Goal: Use online tool/utility: Utilize a website feature to perform a specific function

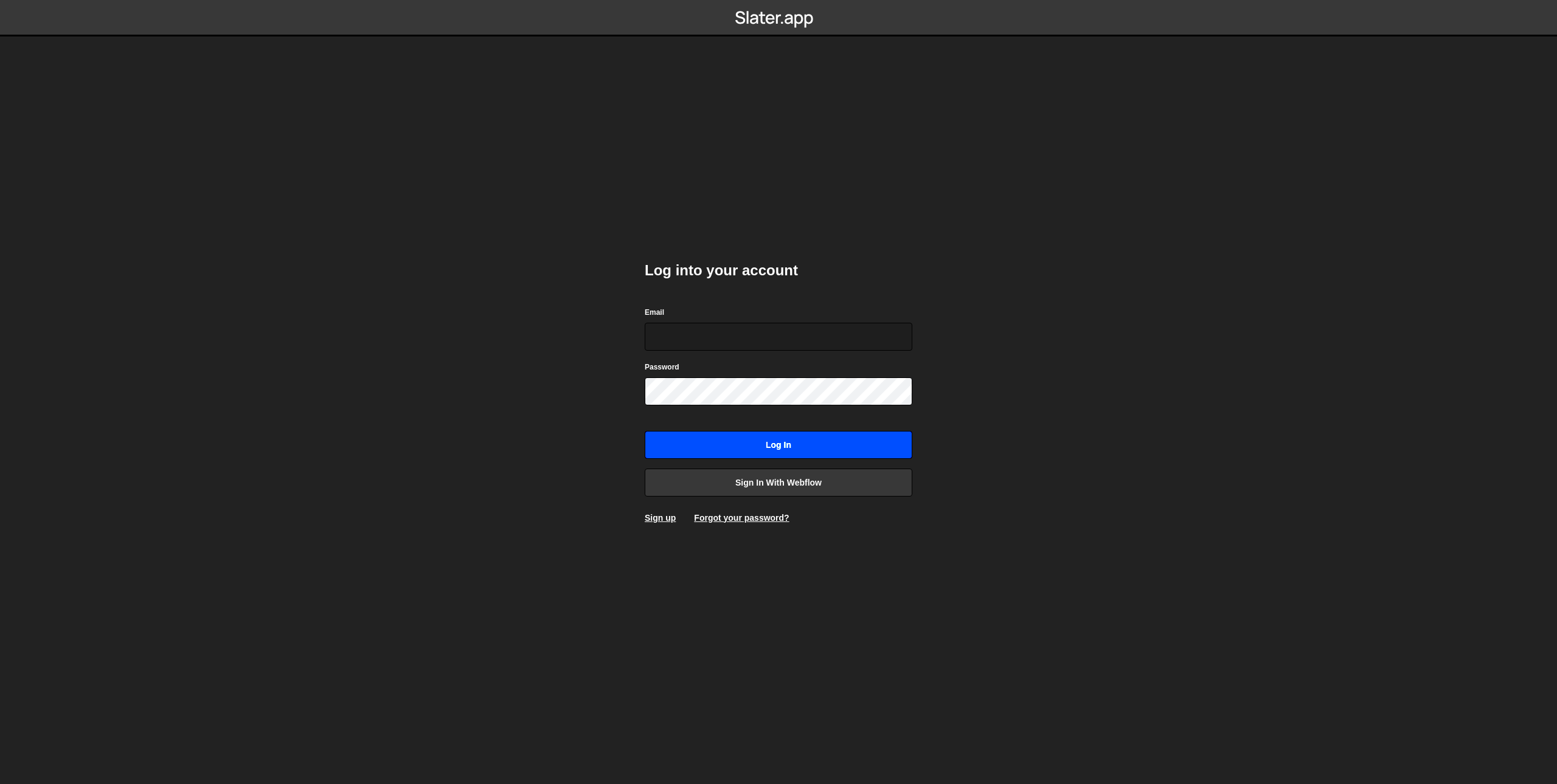
type input "[EMAIL_ADDRESS][DOMAIN_NAME]"
click at [689, 435] on input "Log in" at bounding box center [778, 445] width 268 height 28
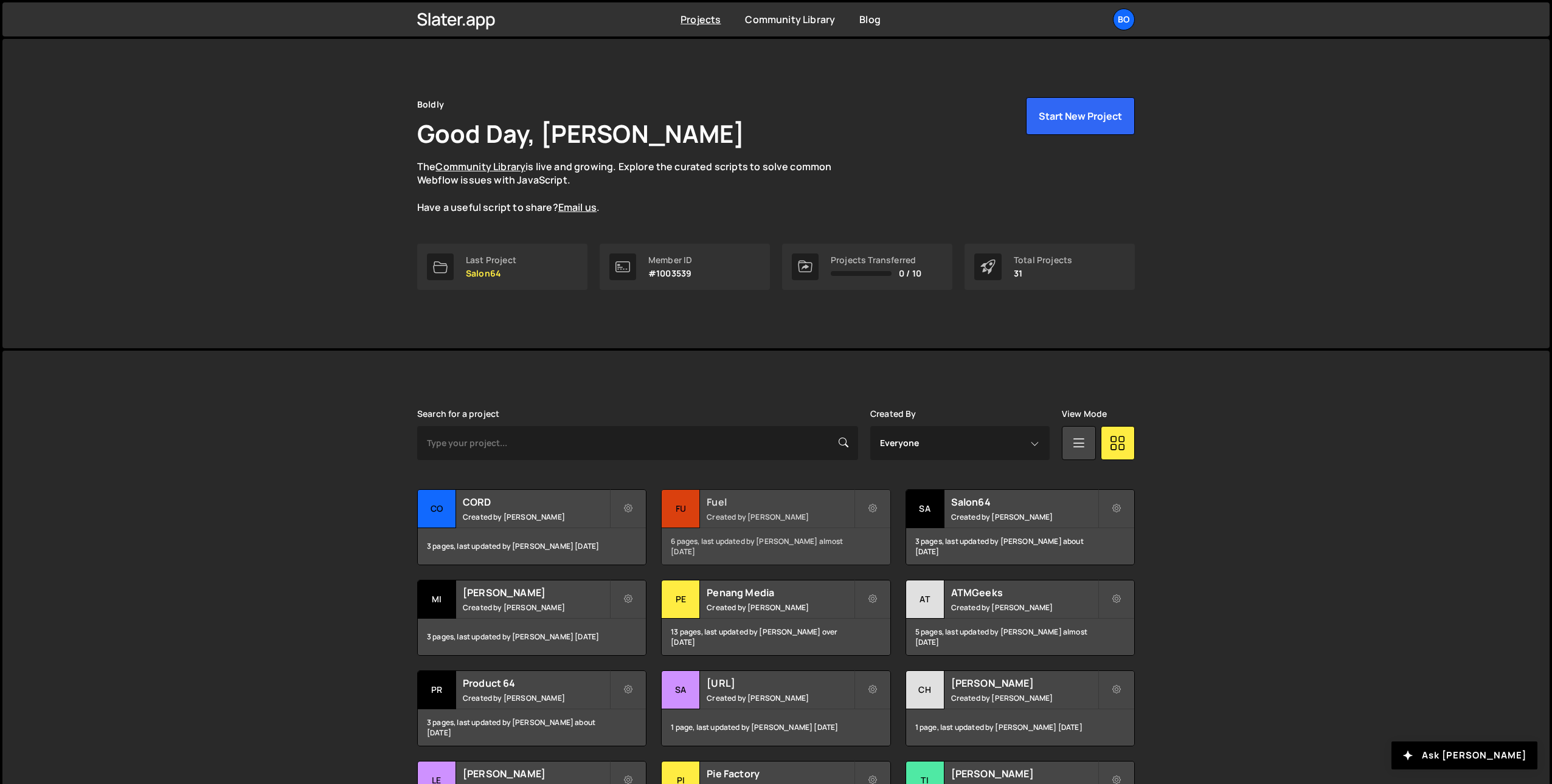
click at [737, 512] on small "Created by [PERSON_NAME]" at bounding box center [779, 517] width 146 height 10
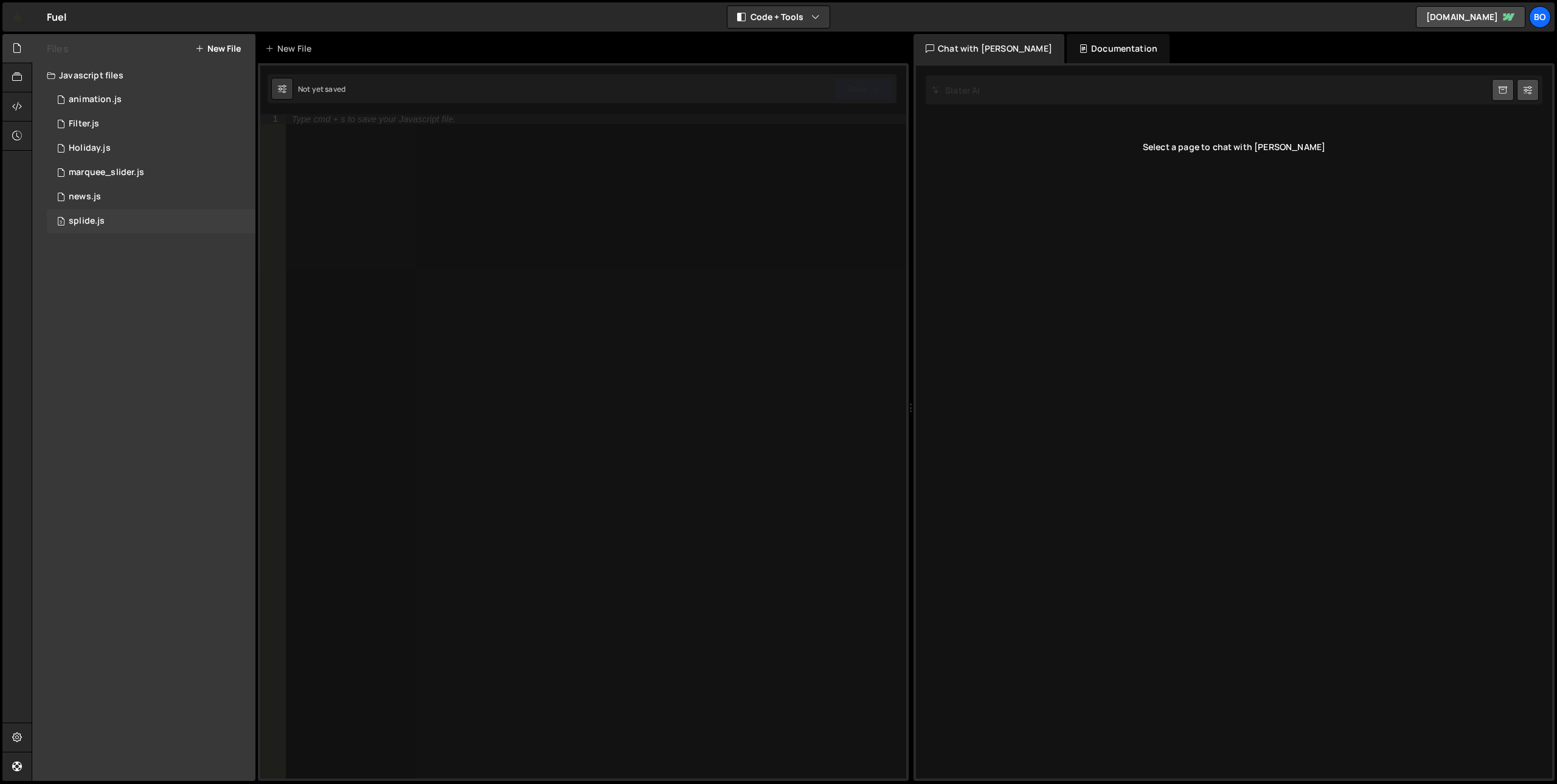
click at [132, 215] on div "3 splide.js 0" at bounding box center [151, 221] width 209 height 24
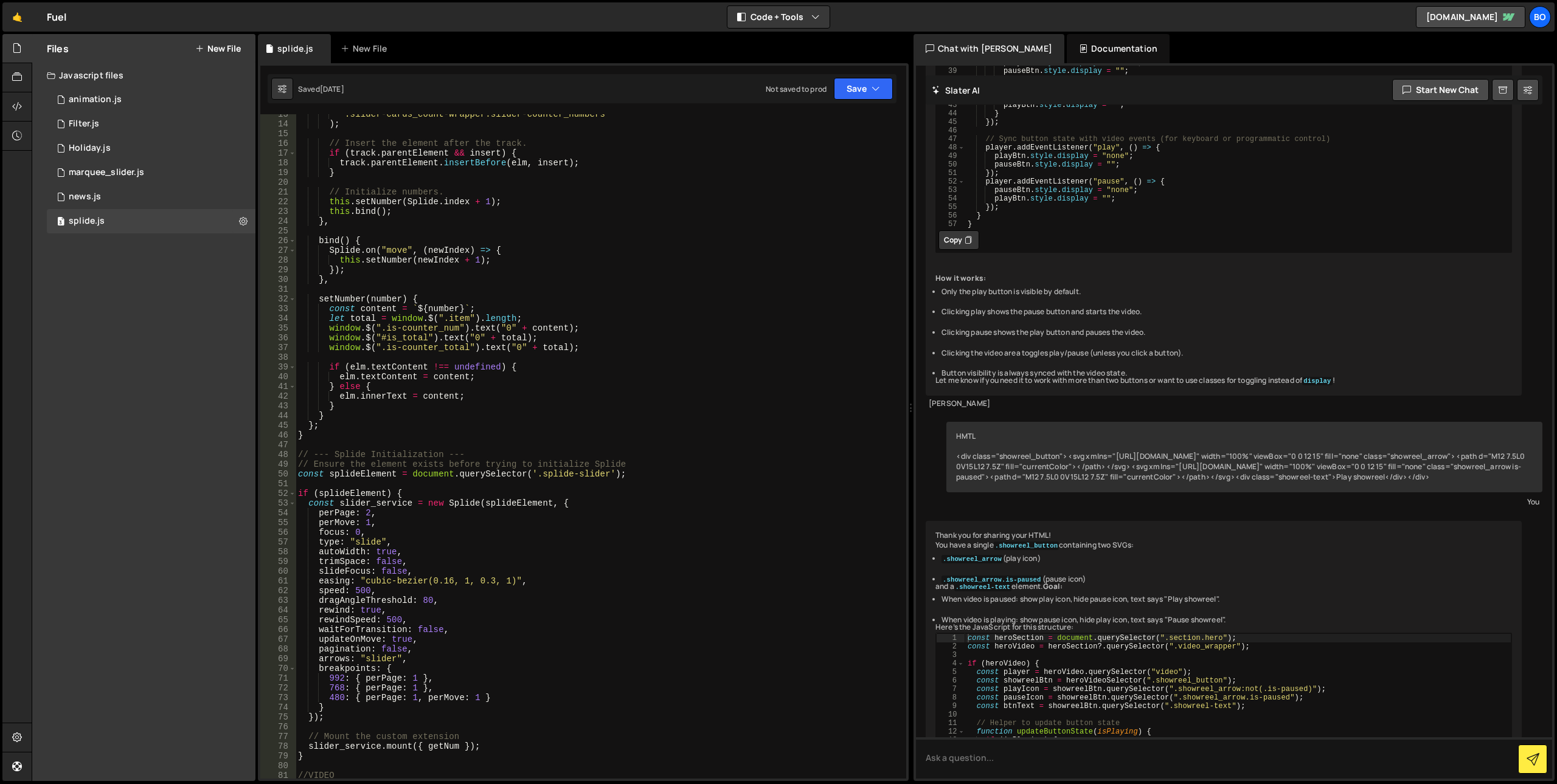
scroll to position [242, 0]
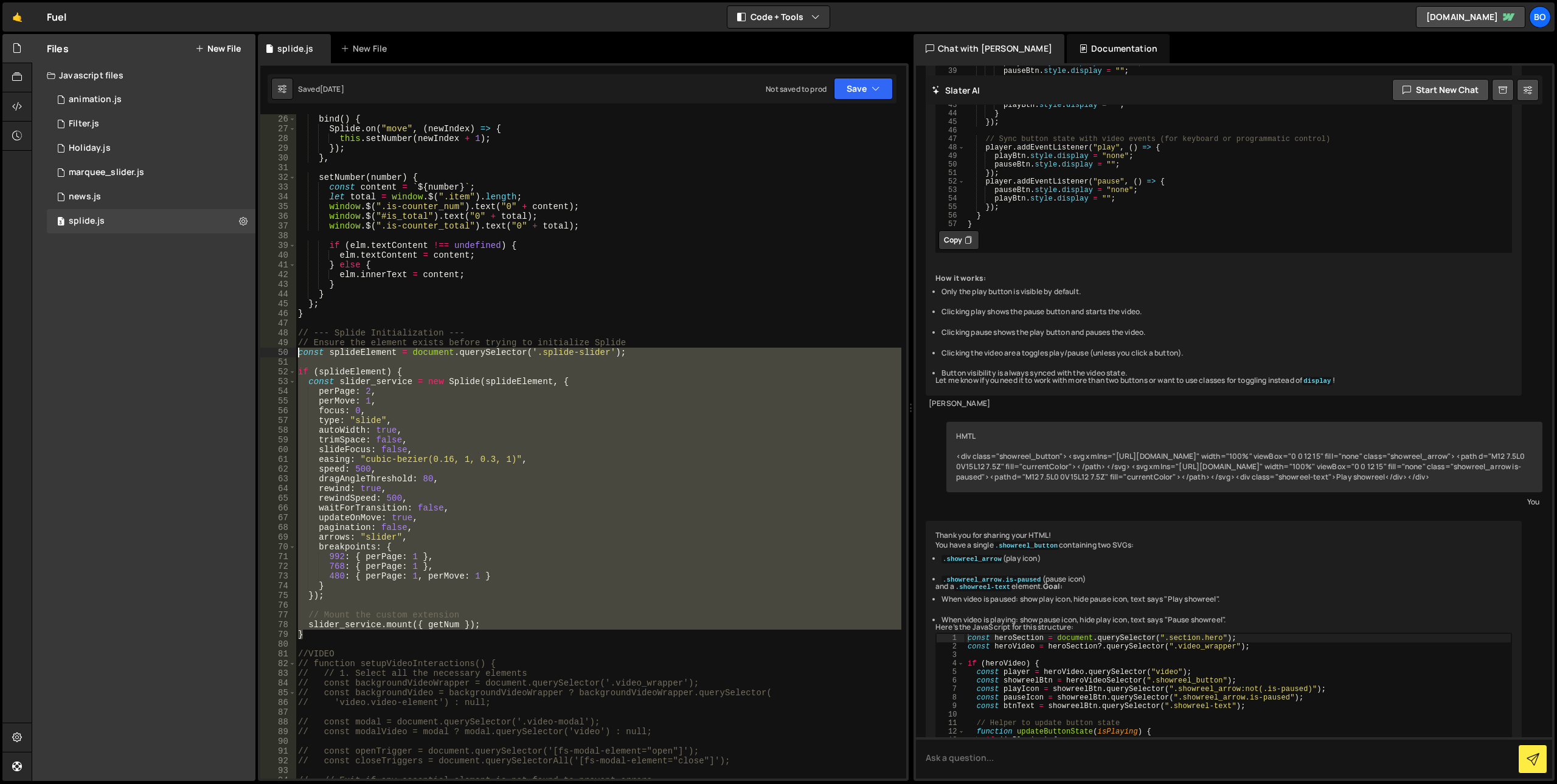
drag, startPoint x: 311, startPoint y: 635, endPoint x: 287, endPoint y: 350, distance: 286.0
click at [287, 350] on div "} 25 26 27 28 29 30 31 32 33 34 35 36 37 38 39 40 41 42 43 44 45 46 47 48 49 50…" at bounding box center [583, 447] width 646 height 664
type textarea "const splideElement = document.querySelector('.splide-slider');"
click at [1448, 90] on button "Start new chat" at bounding box center [1441, 90] width 97 height 22
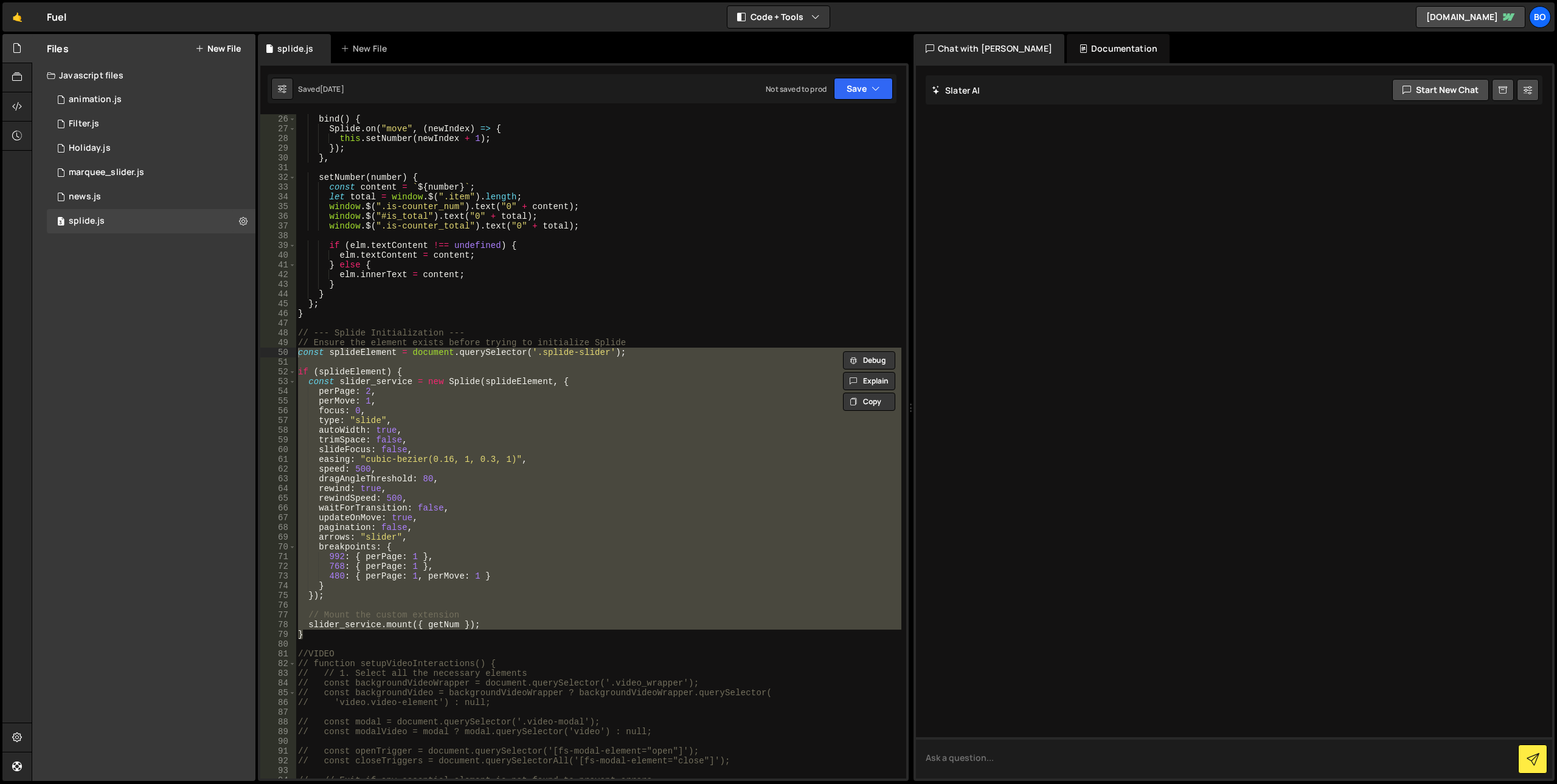
click at [1045, 752] on textarea at bounding box center [1234, 758] width 637 height 41
type textarea "Convert this to multiple"
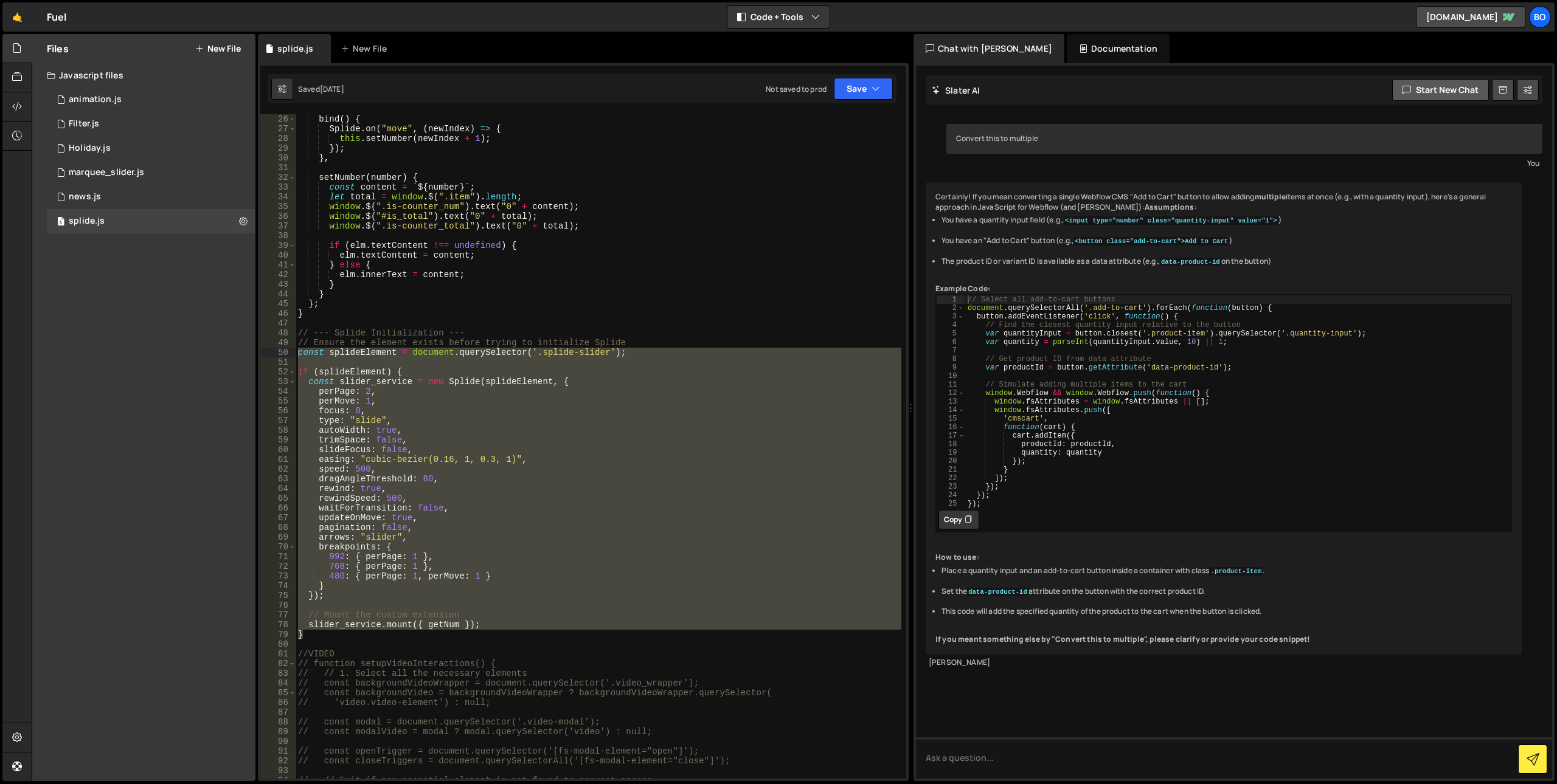
click at [1409, 94] on icon at bounding box center [1407, 90] width 9 height 15
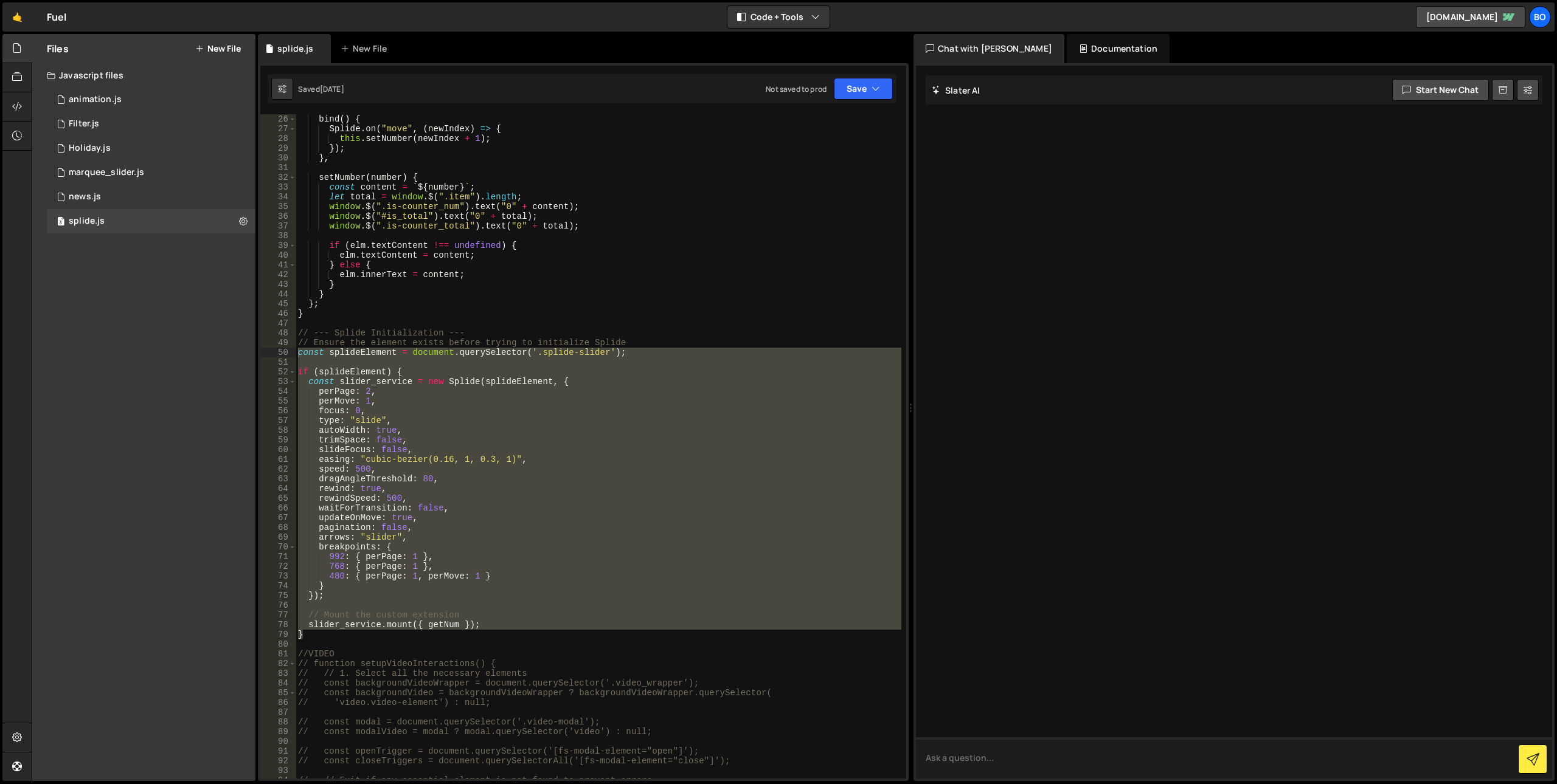
click at [995, 752] on textarea at bounding box center [1234, 758] width 637 height 41
paste textarea "const splideElement = document.querySelector('.splide-slider'); if (splideEleme…"
type textarea "COnvert this script to multiple const splideElement = document.querySelector('.…"
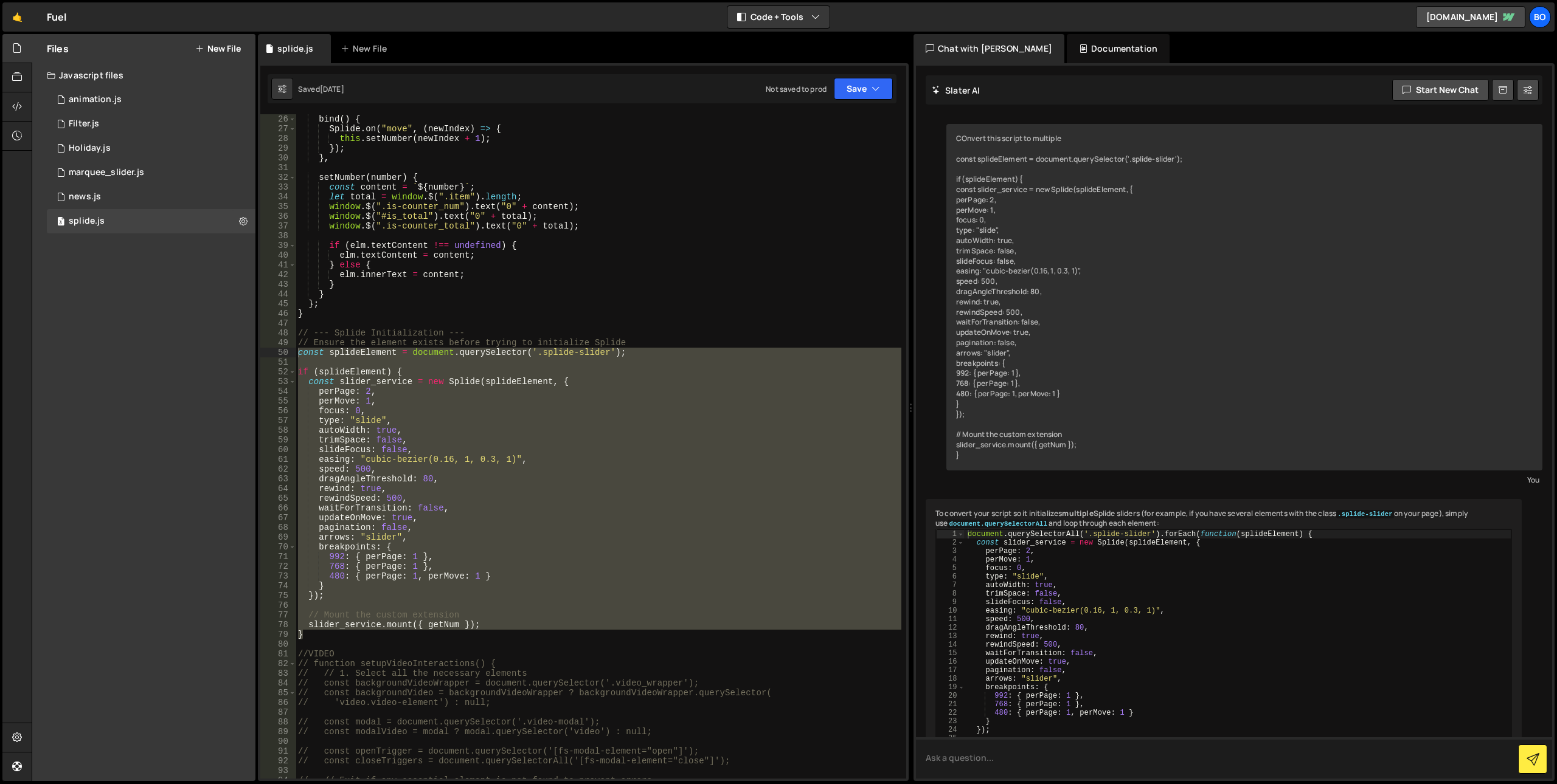
scroll to position [174, 0]
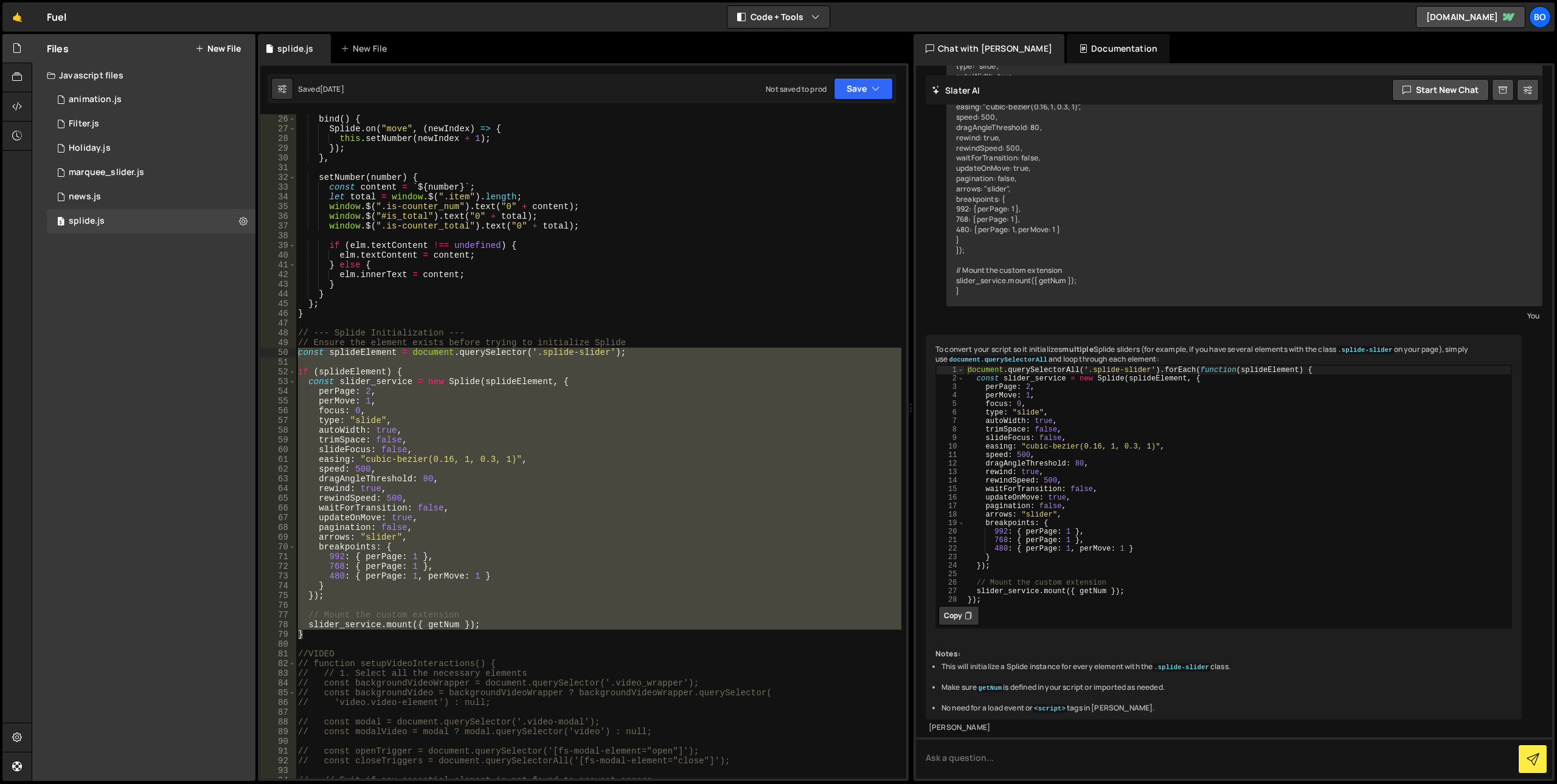
click at [950, 611] on button "Copy" at bounding box center [959, 616] width 40 height 19
click at [382, 635] on div "bind ( ) { Splide . on ( "move" , ( newIndex ) => { this . setNumber ( newIndex…" at bounding box center [598, 447] width 606 height 664
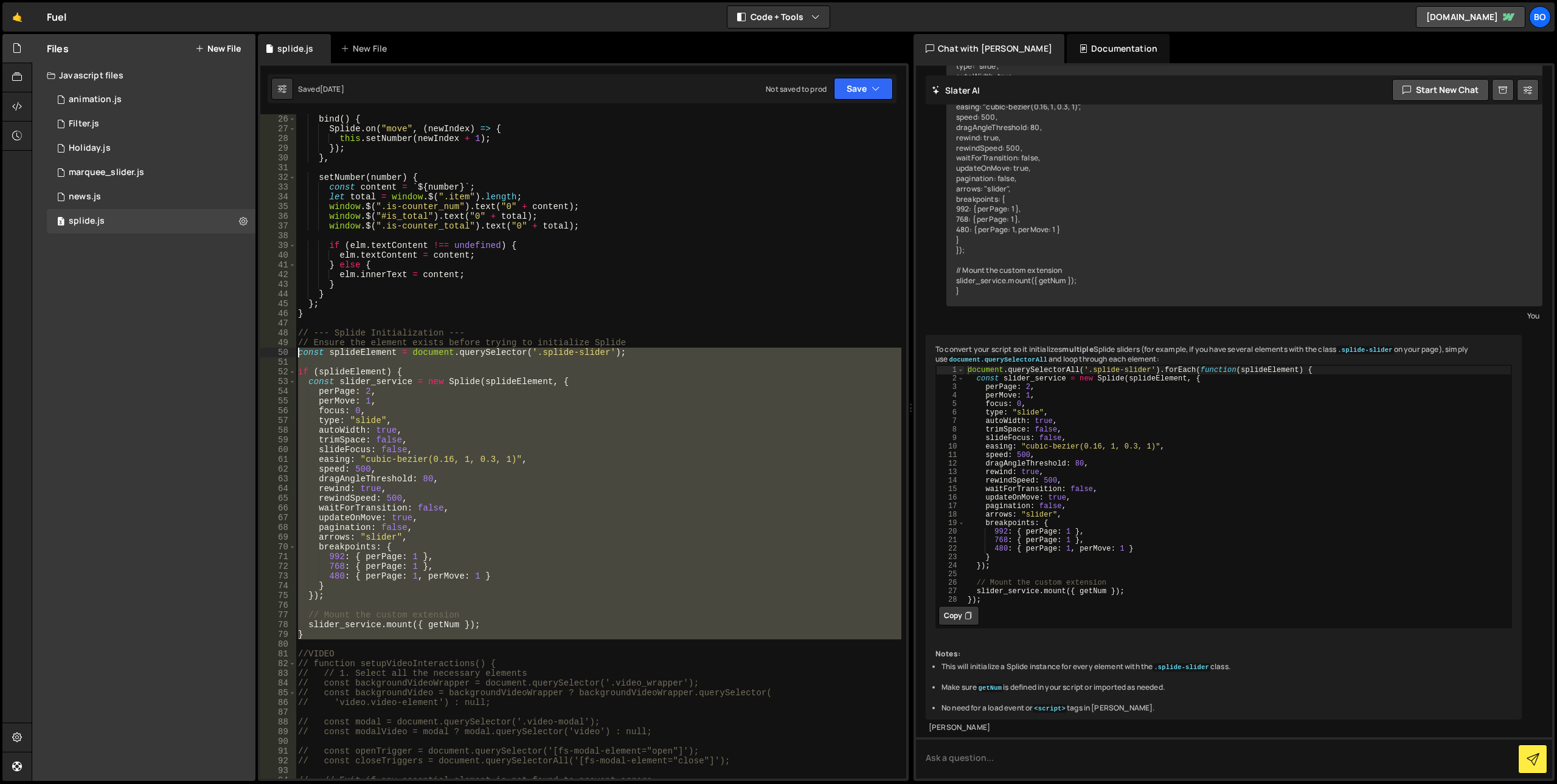
drag, startPoint x: 313, startPoint y: 642, endPoint x: 264, endPoint y: 354, distance: 292.1
click at [264, 354] on div "} 25 26 27 28 29 30 31 32 33 34 35 36 37 38 39 40 41 42 43 44 45 46 47 48 49 50…" at bounding box center [583, 447] width 646 height 664
paste textarea "});"
type textarea "});"
